Goal: Task Accomplishment & Management: Manage account settings

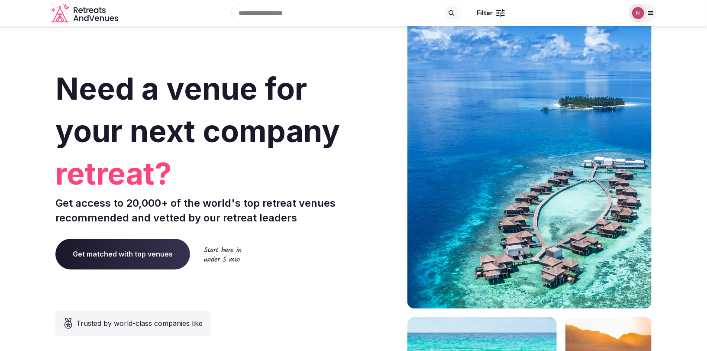
click at [634, 11] on img at bounding box center [638, 13] width 12 height 12
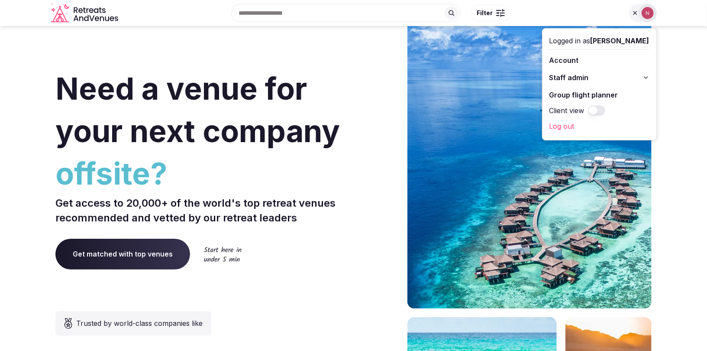
click at [580, 77] on span "Staff admin" at bounding box center [568, 77] width 39 height 10
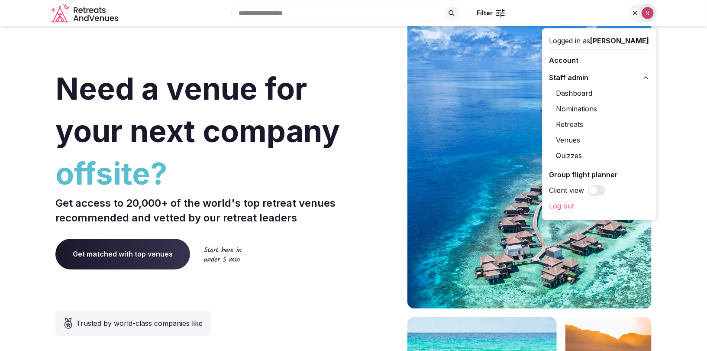
click at [571, 126] on link "Retreats" at bounding box center [599, 124] width 100 height 14
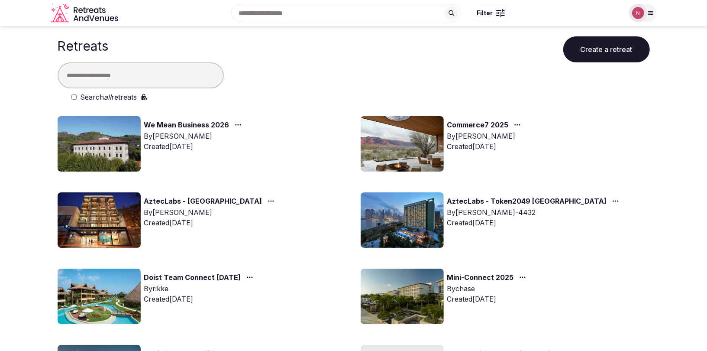
click at [118, 300] on img at bounding box center [99, 295] width 83 height 55
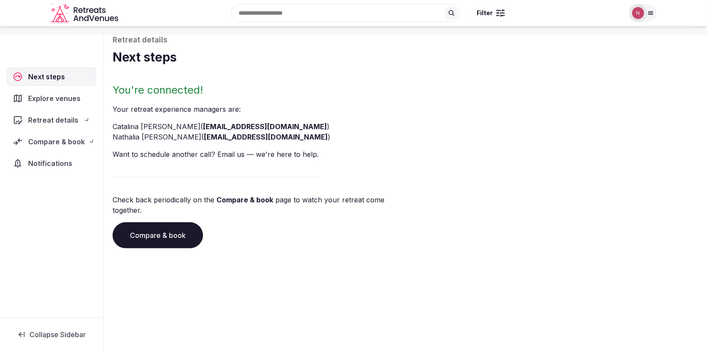
scroll to position [52, 0]
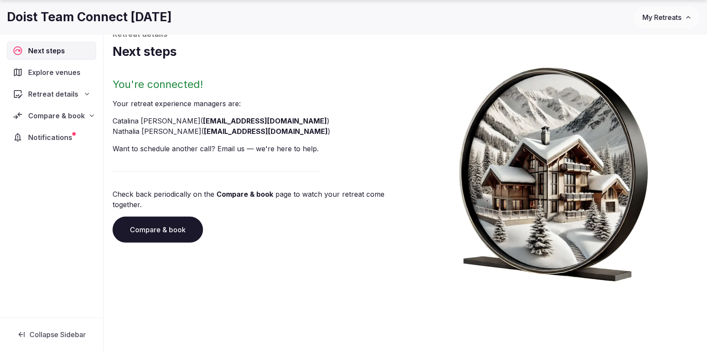
click at [45, 112] on span "Compare & book" at bounding box center [56, 115] width 57 height 10
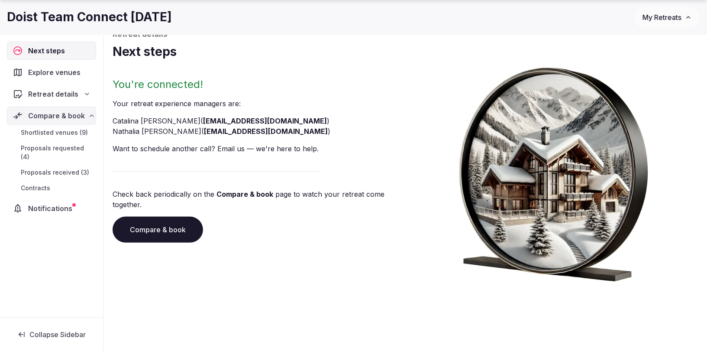
click at [47, 168] on span "Proposals received (3)" at bounding box center [55, 172] width 68 height 9
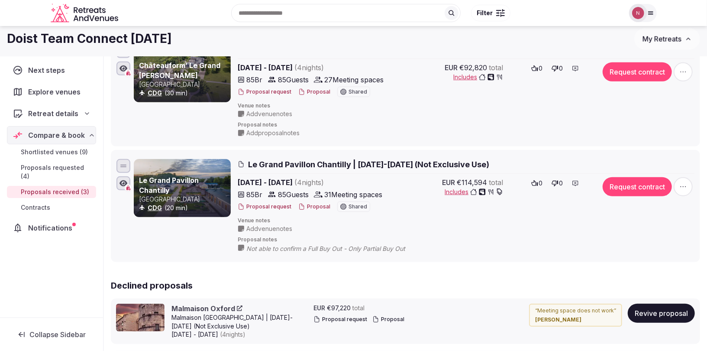
scroll to position [206, 0]
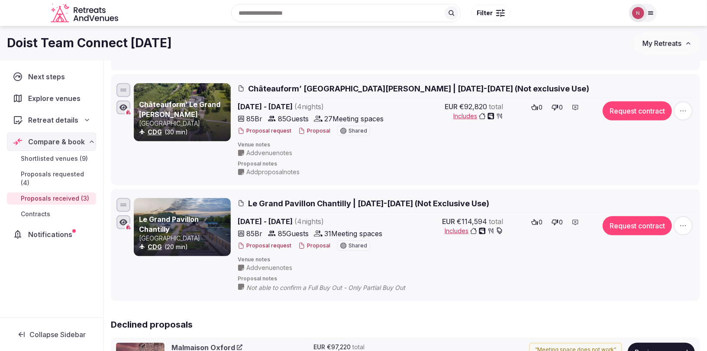
click at [31, 209] on span "Contracts" at bounding box center [35, 213] width 29 height 9
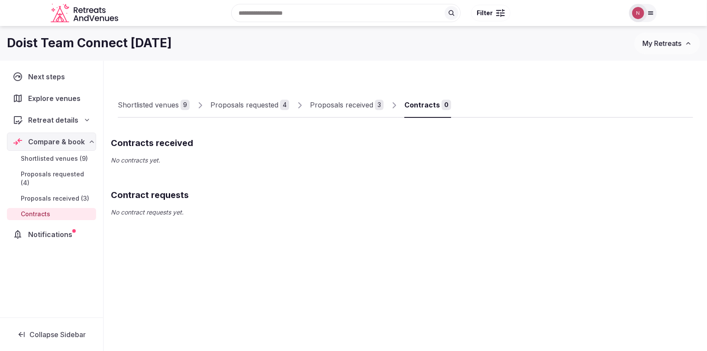
click at [48, 154] on span "Shortlisted venues (9)" at bounding box center [54, 158] width 67 height 9
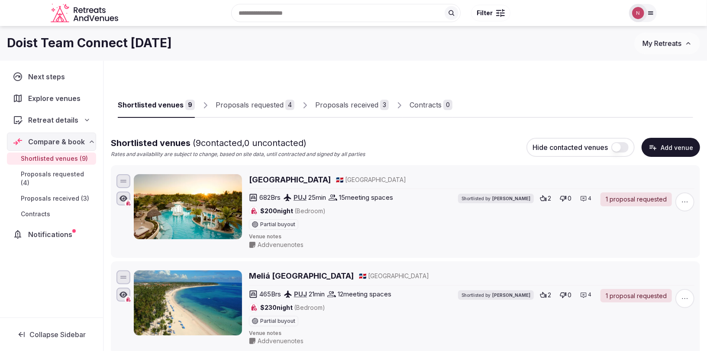
click at [240, 104] on div "Proposals requested" at bounding box center [250, 105] width 68 height 10
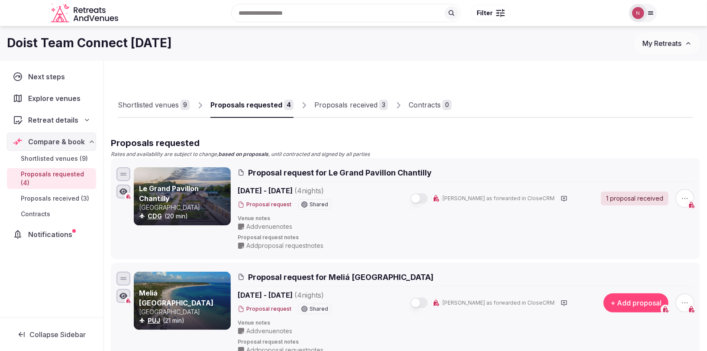
click at [652, 44] on span "My Retreats" at bounding box center [661, 43] width 39 height 9
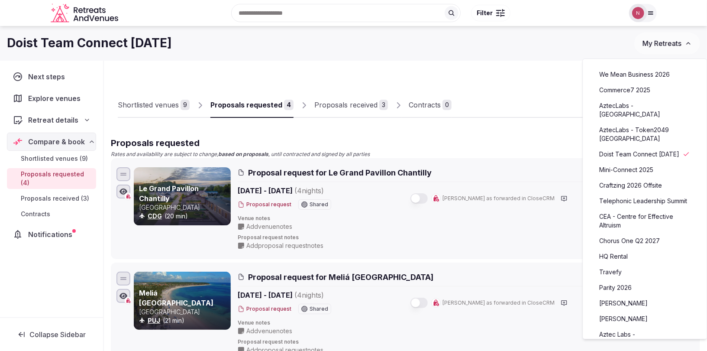
click at [611, 86] on link "Commerce7 2025" at bounding box center [645, 90] width 106 height 14
